Goal: Download file/media

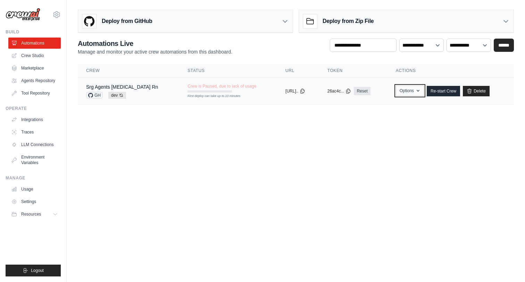
click at [418, 94] on button "Options" at bounding box center [410, 90] width 28 height 10
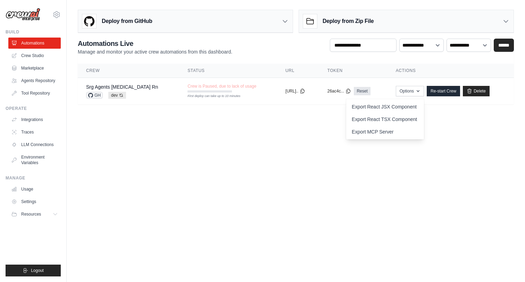
click at [261, 158] on body "[EMAIL_ADDRESS][DOMAIN_NAME] Settings Build Automations Crew Studio Blog" at bounding box center [262, 141] width 525 height 282
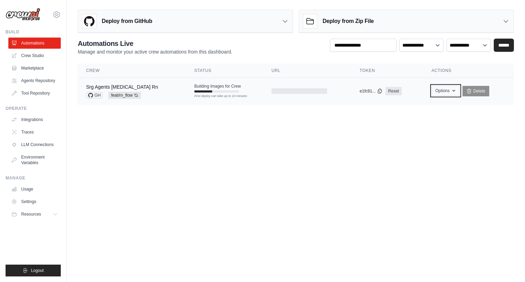
click at [451, 89] on icon "button" at bounding box center [454, 91] width 6 height 6
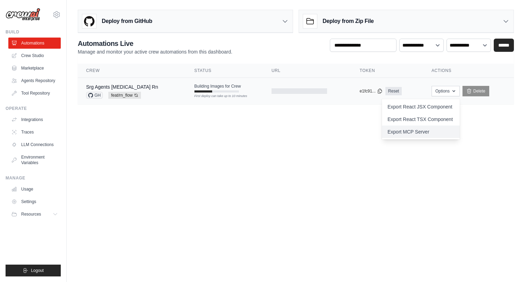
click at [410, 132] on link "Export MCP Server" at bounding box center [421, 131] width 78 height 13
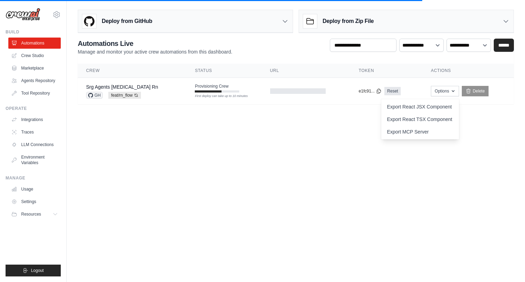
click at [227, 181] on body "[EMAIL_ADDRESS][DOMAIN_NAME] Settings Build Automations Crew Studio Blog" at bounding box center [262, 141] width 525 height 282
